Goal: Information Seeking & Learning: Understand process/instructions

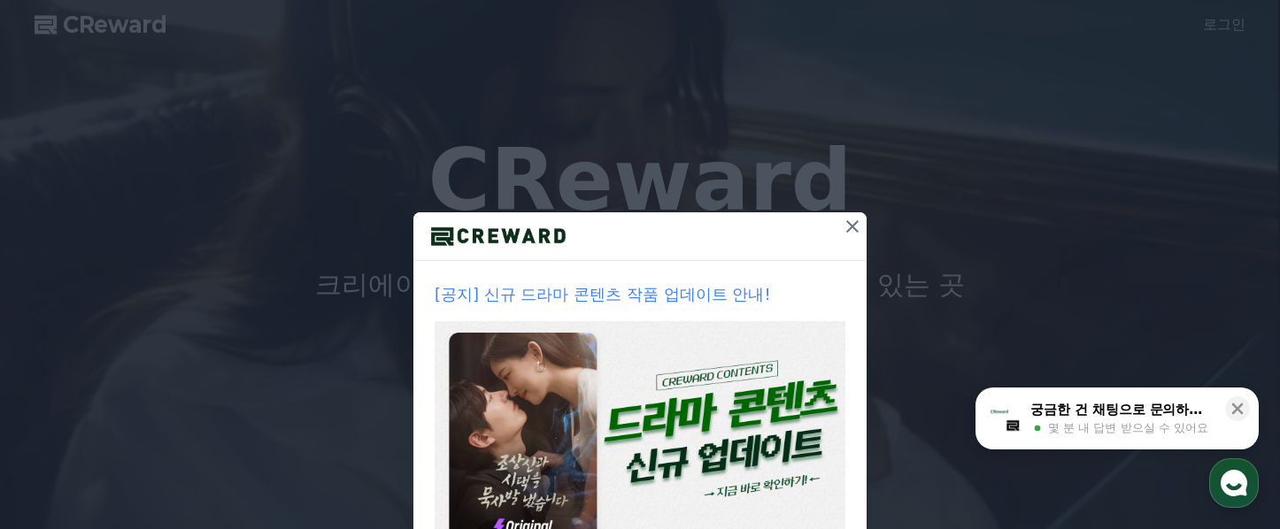
click at [846, 220] on icon at bounding box center [852, 226] width 21 height 21
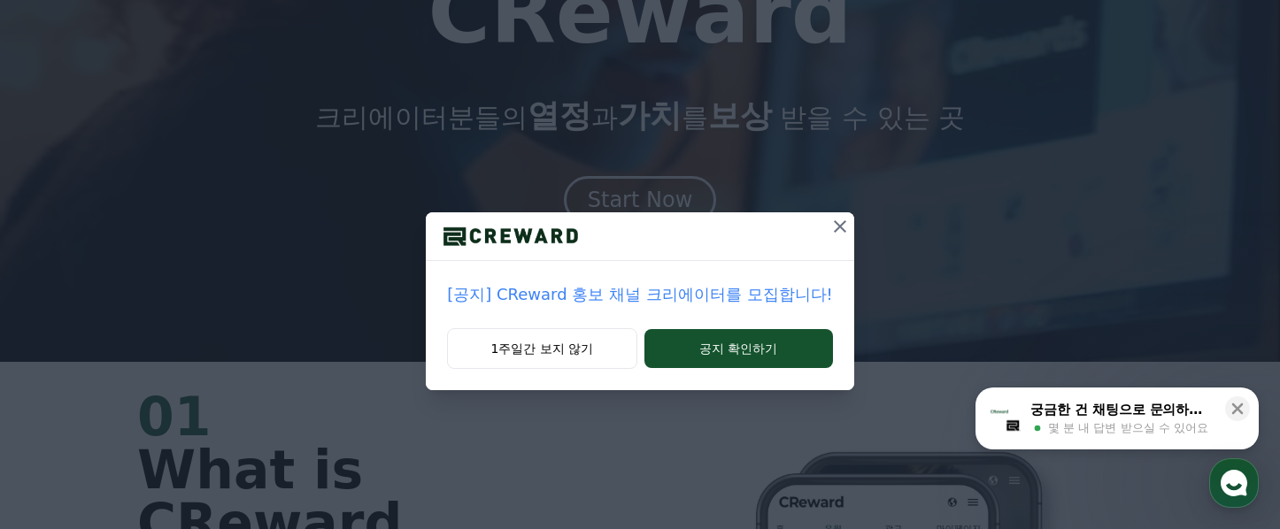
scroll to position [54, 0]
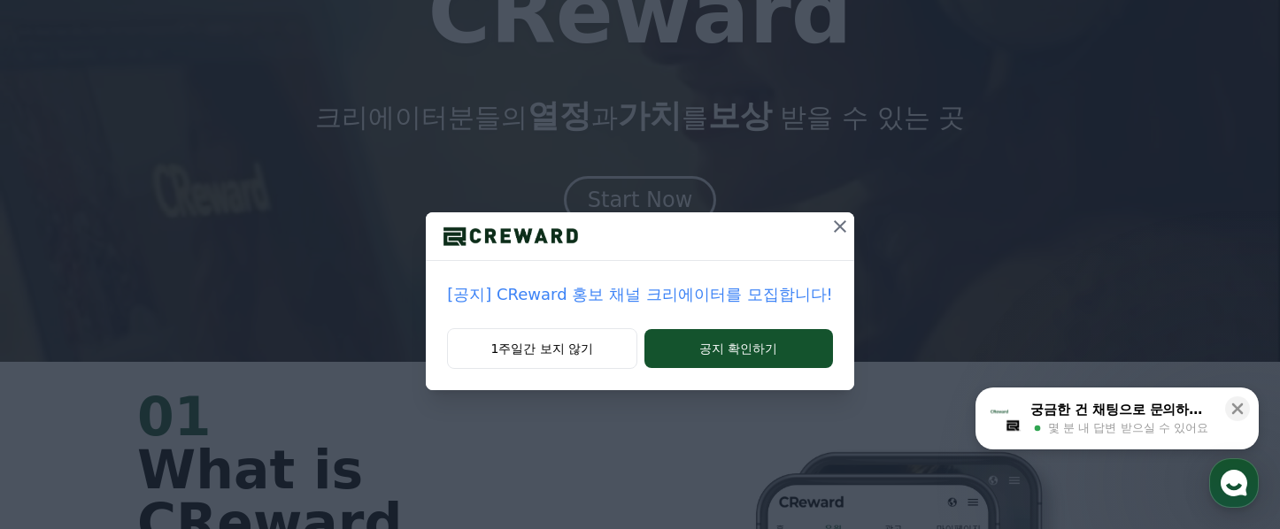
click at [829, 226] on icon at bounding box center [839, 226] width 21 height 21
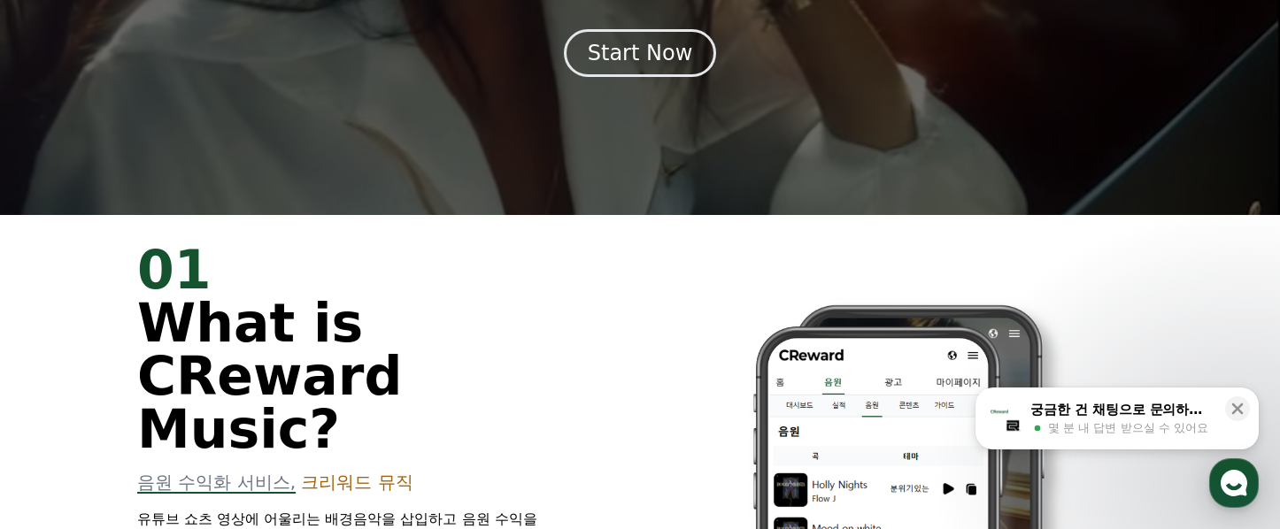
scroll to position [0, 0]
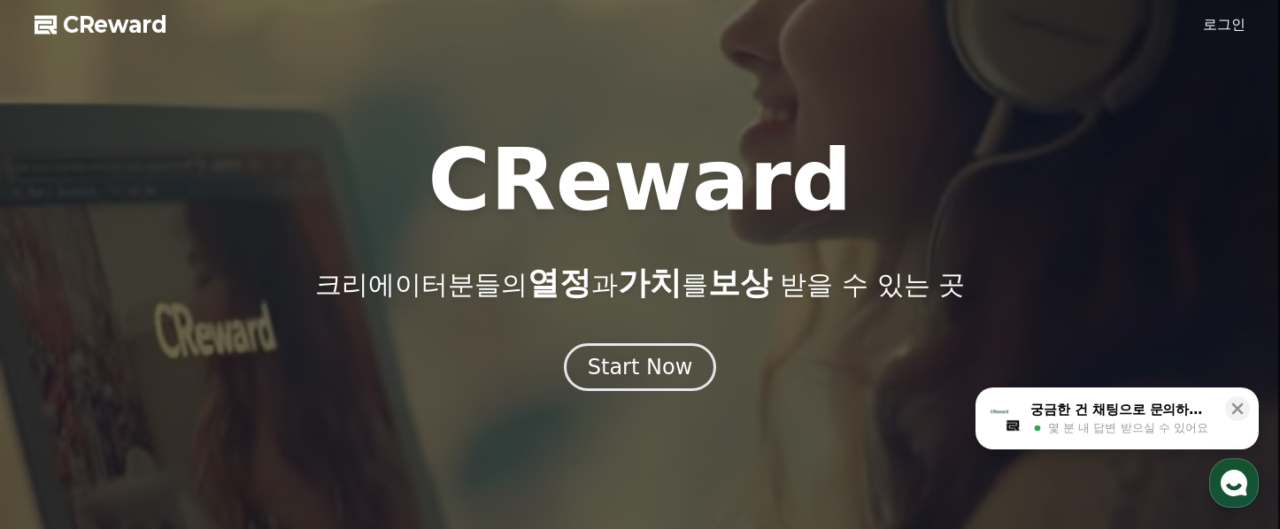
click at [1234, 22] on link "로그인" at bounding box center [1224, 24] width 42 height 21
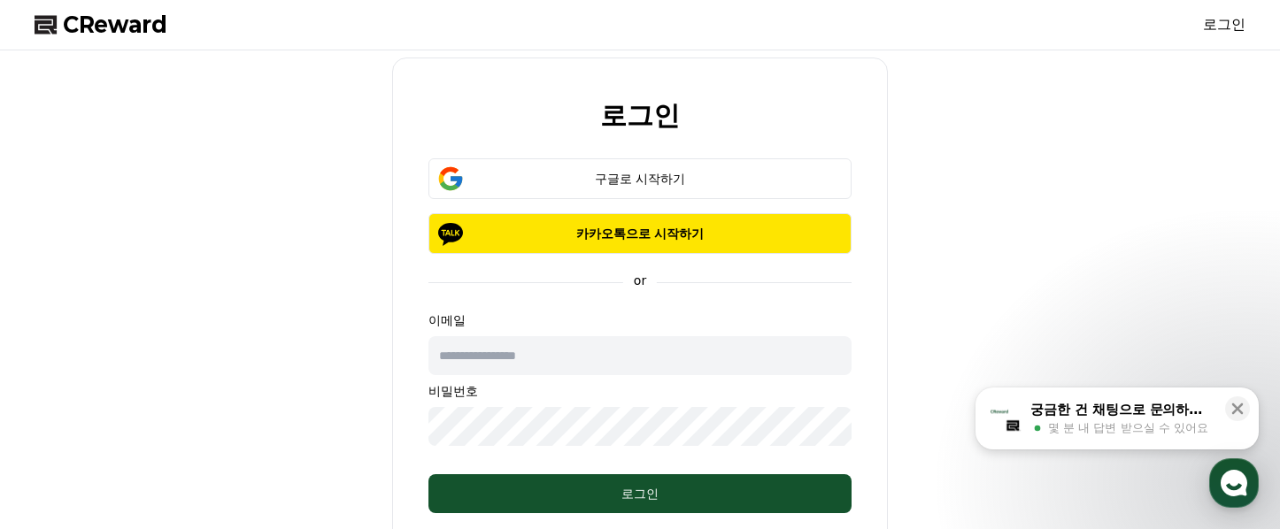
click at [573, 346] on input "text" at bounding box center [639, 355] width 423 height 39
type input "*"
type input "**********"
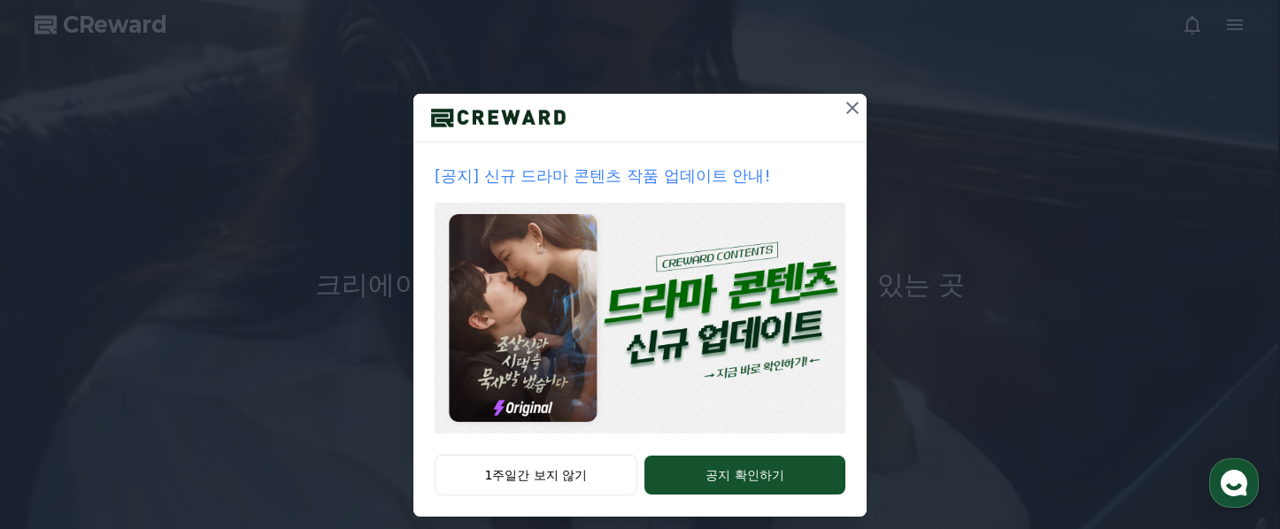
scroll to position [135, 0]
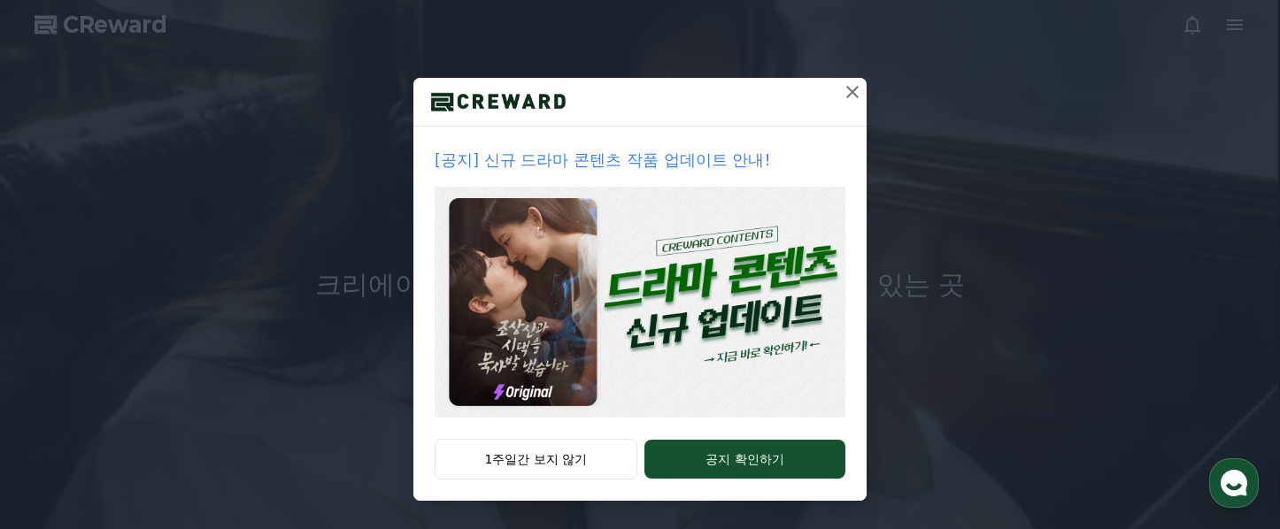
click at [846, 89] on icon at bounding box center [852, 92] width 12 height 12
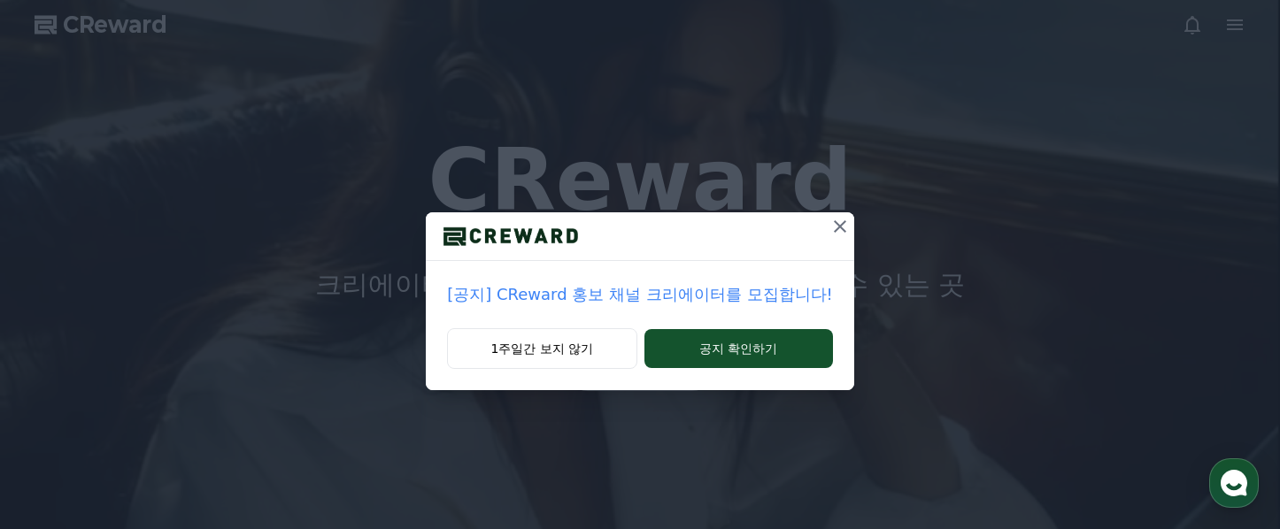
scroll to position [0, 0]
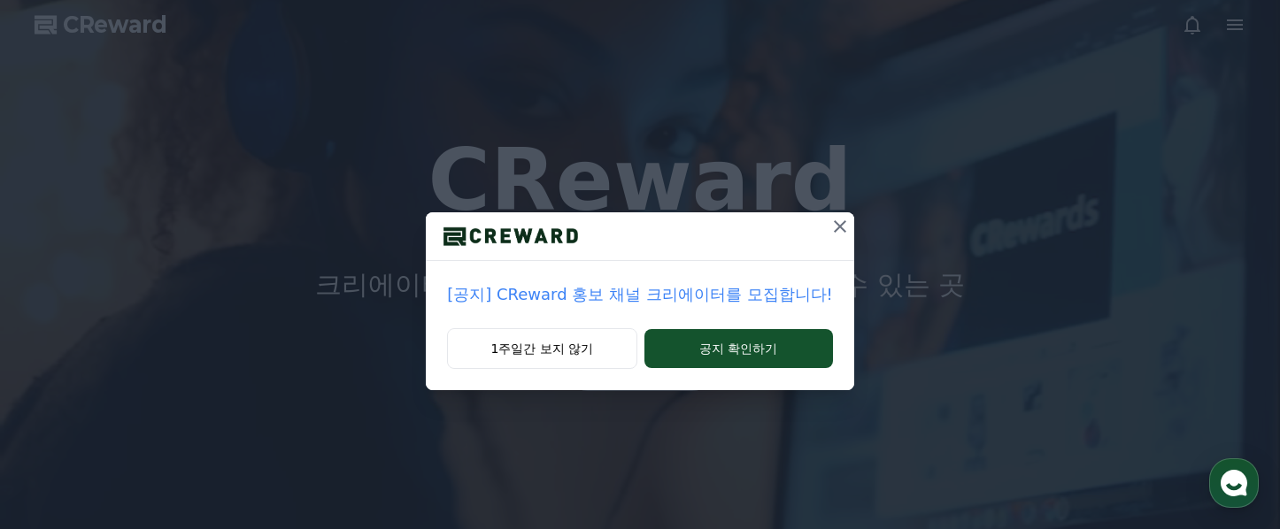
click at [829, 219] on icon at bounding box center [839, 226] width 21 height 21
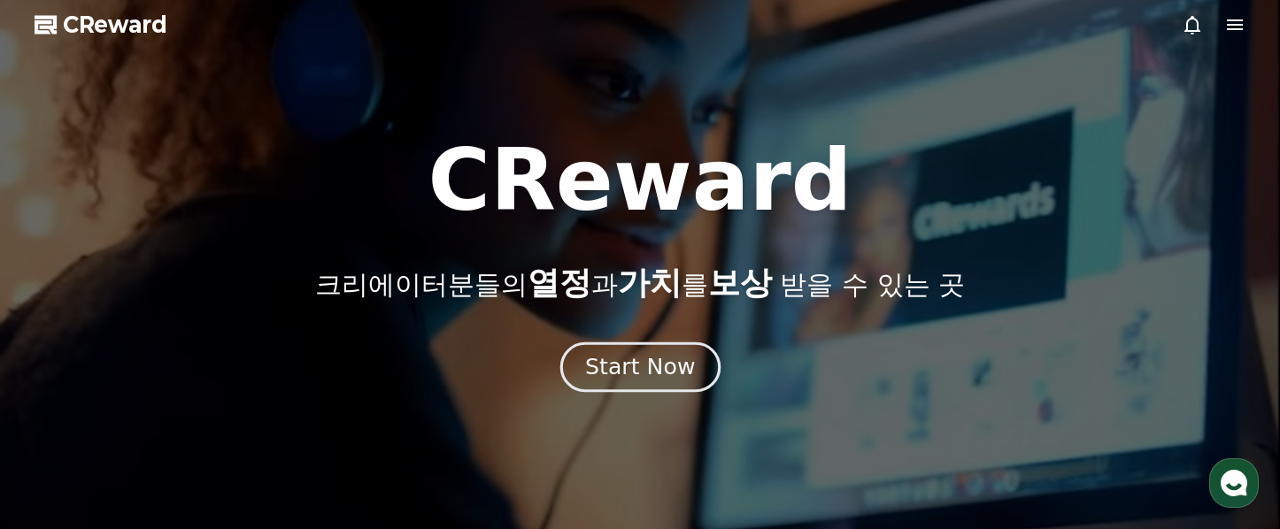
click at [660, 372] on div "Start Now" at bounding box center [640, 367] width 110 height 30
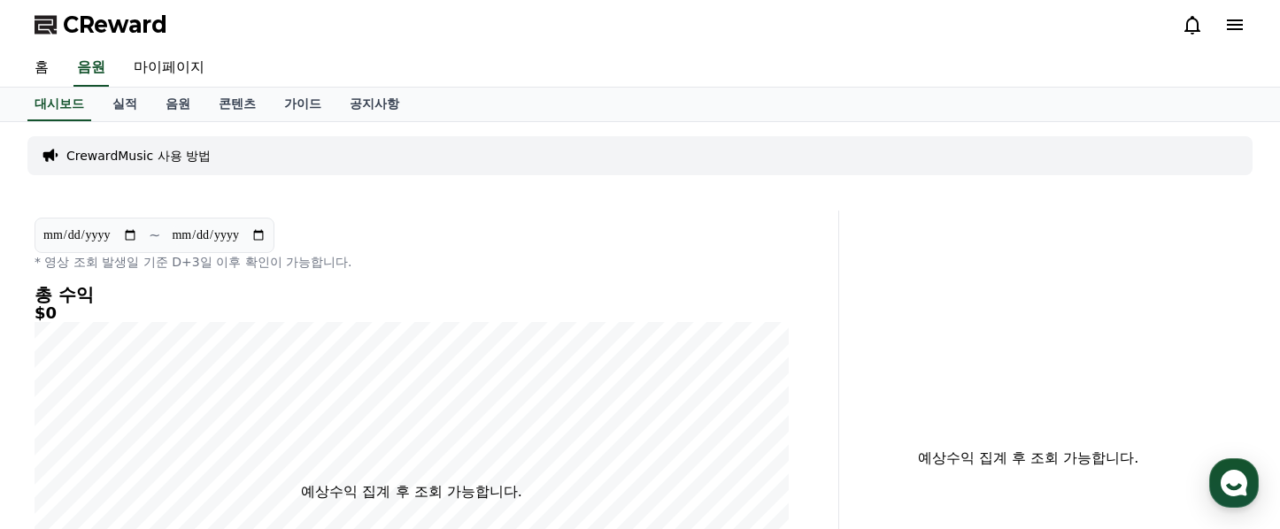
click at [162, 151] on p "CrewardMusic 사용 방법" at bounding box center [138, 156] width 144 height 18
